Goal: Task Accomplishment & Management: Complete application form

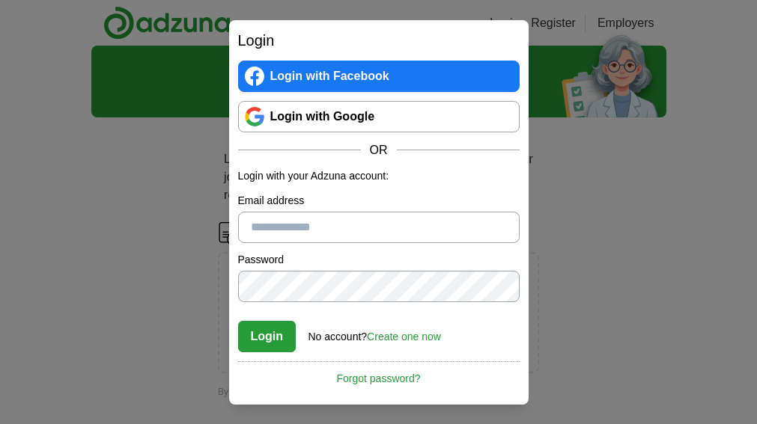
click at [249, 227] on input "Email address" at bounding box center [378, 227] width 281 height 31
type input "**********"
click at [264, 332] on button "Login" at bounding box center [267, 336] width 58 height 31
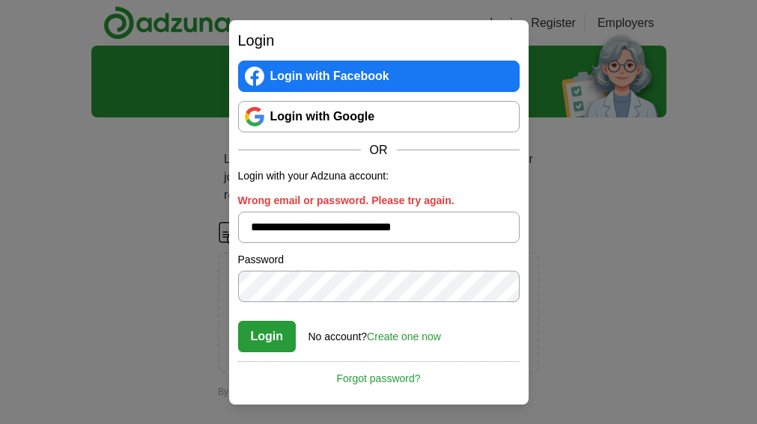
click at [282, 332] on button "Login" at bounding box center [267, 336] width 58 height 31
click at [270, 335] on button "Login" at bounding box center [267, 336] width 58 height 31
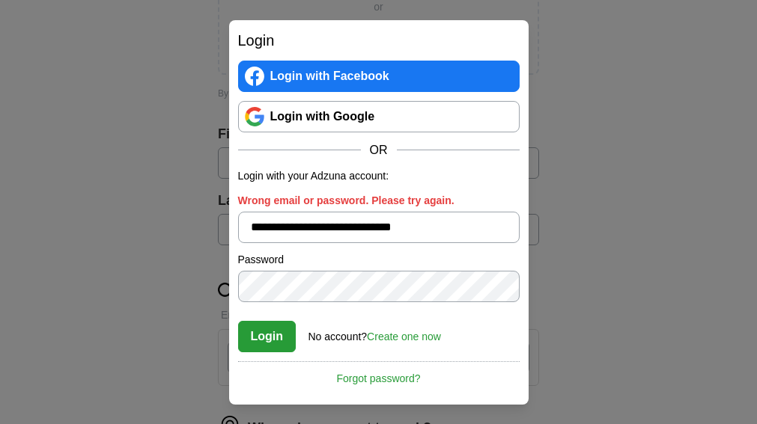
scroll to position [299, 0]
click at [389, 336] on link "Create one now" at bounding box center [404, 337] width 74 height 12
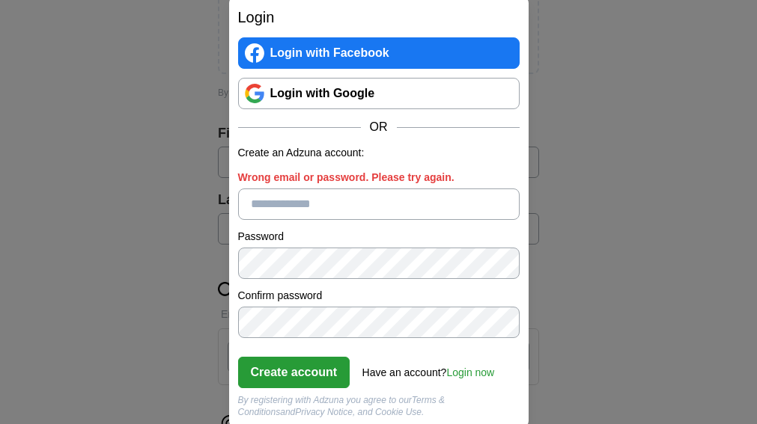
click at [248, 205] on input "Wrong email or password. Please try again." at bounding box center [378, 204] width 281 height 31
type input "**********"
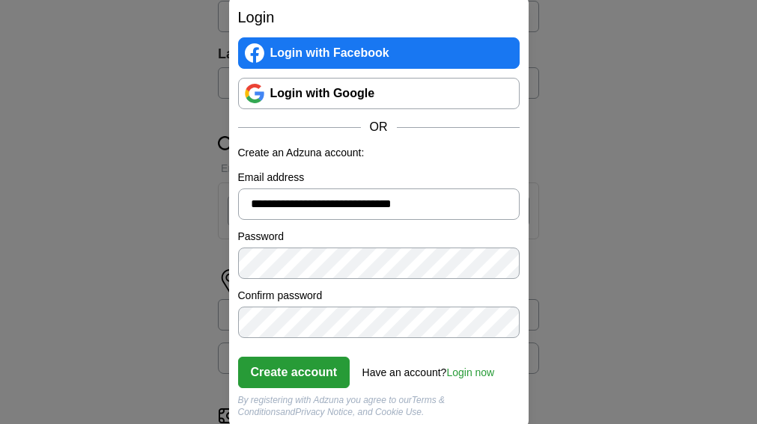
scroll to position [449, 0]
click at [276, 371] on button "Create account" at bounding box center [294, 372] width 112 height 31
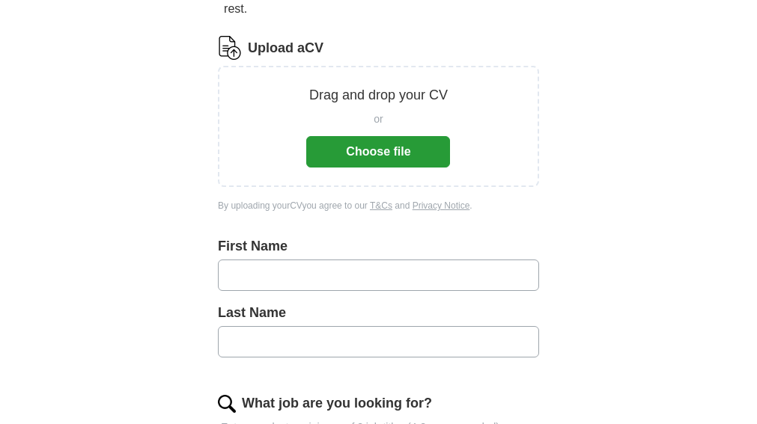
scroll to position [225, 0]
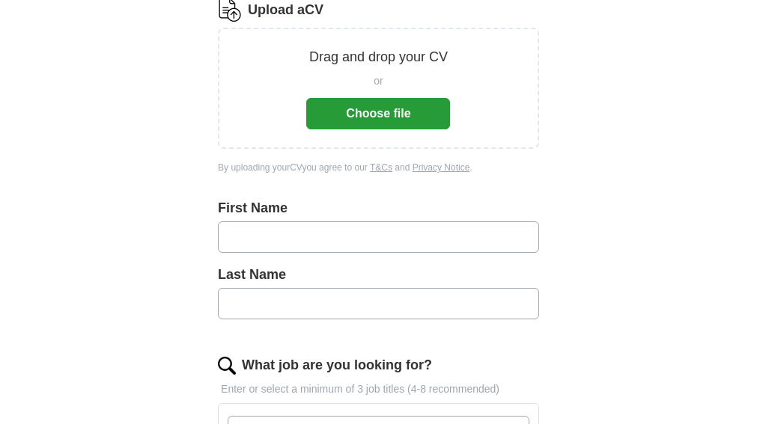
click at [451, 49] on div "Drag and drop your CV or Choose file" at bounding box center [378, 88] width 282 height 82
click at [280, 70] on div "Drag and drop your CV or Choose file" at bounding box center [378, 88] width 282 height 82
drag, startPoint x: 432, startPoint y: 118, endPoint x: 106, endPoint y: 114, distance: 326.4
click at [111, 112] on div "ApplyIQ Let ApplyIQ do the hard work of searching and applying for jobs. Just t…" at bounding box center [378, 340] width 575 height 1038
click at [460, 165] on link "Privacy Notice" at bounding box center [441, 167] width 58 height 10
